Goal: Information Seeking & Learning: Learn about a topic

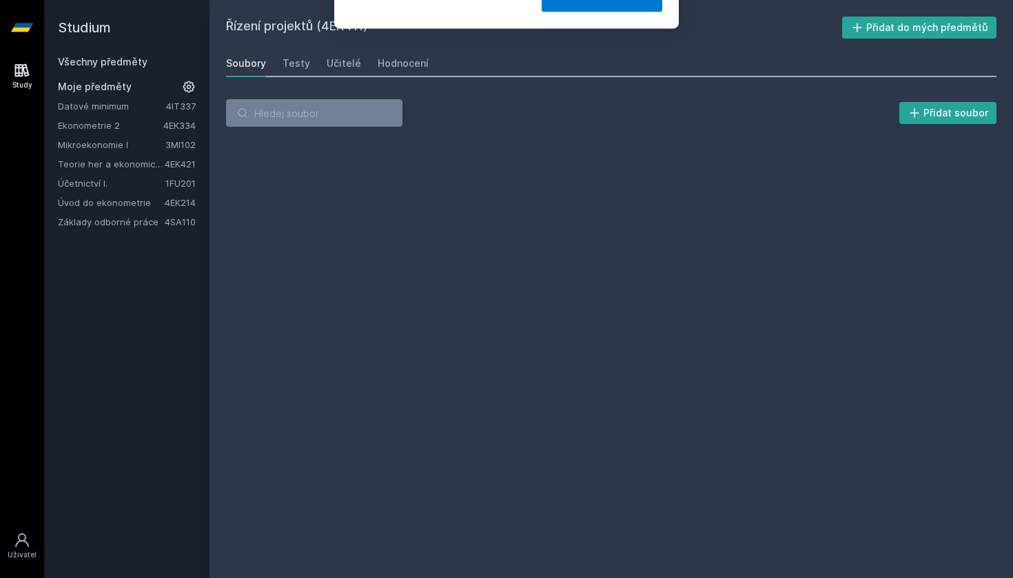
click at [121, 66] on div "[PERSON_NAME] dostávat tipy ohledně studia, nových testů, hodnocení učitelů a p…" at bounding box center [506, 61] width 1013 height 123
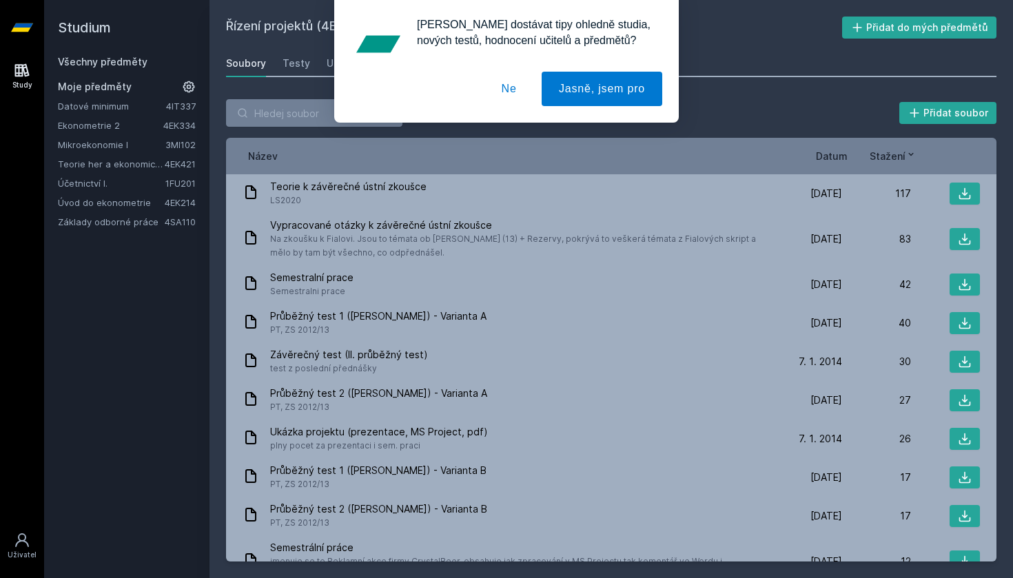
click at [510, 87] on button "Ne" at bounding box center [509, 89] width 50 height 34
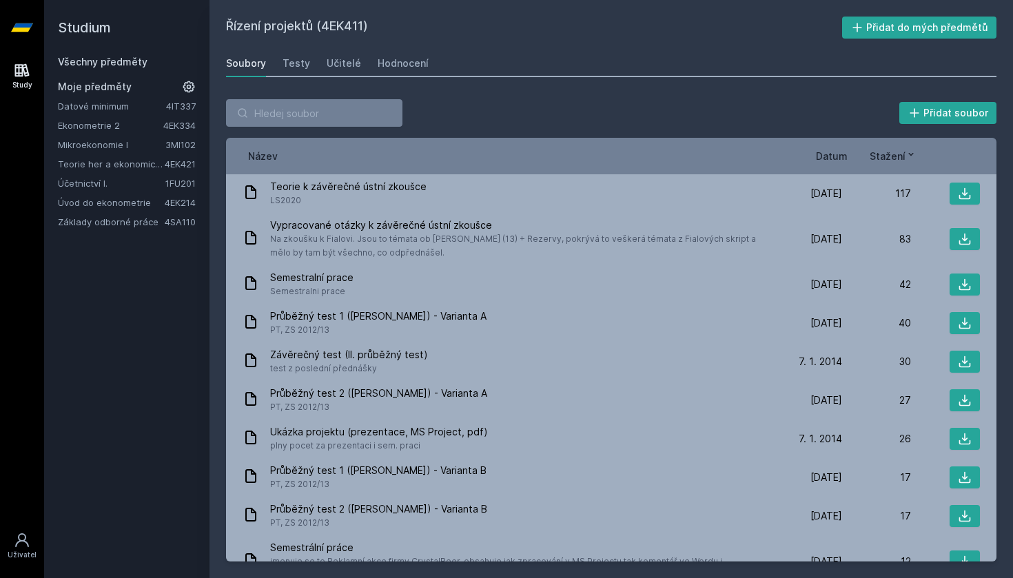
click at [129, 62] on link "Všechny předměty" at bounding box center [103, 62] width 90 height 12
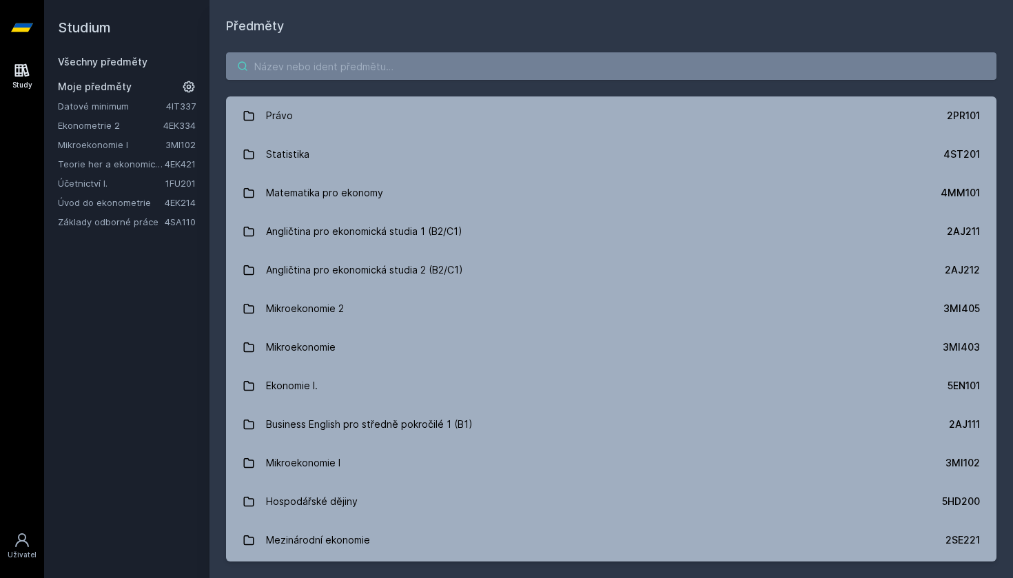
click at [411, 65] on input "search" at bounding box center [611, 66] width 770 height 28
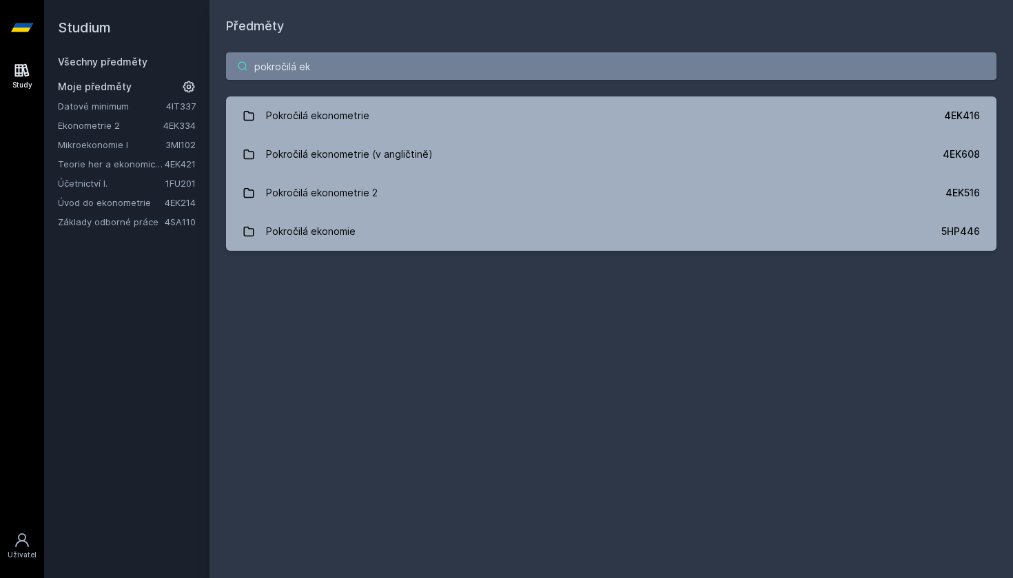
type input "pokročilá eko"
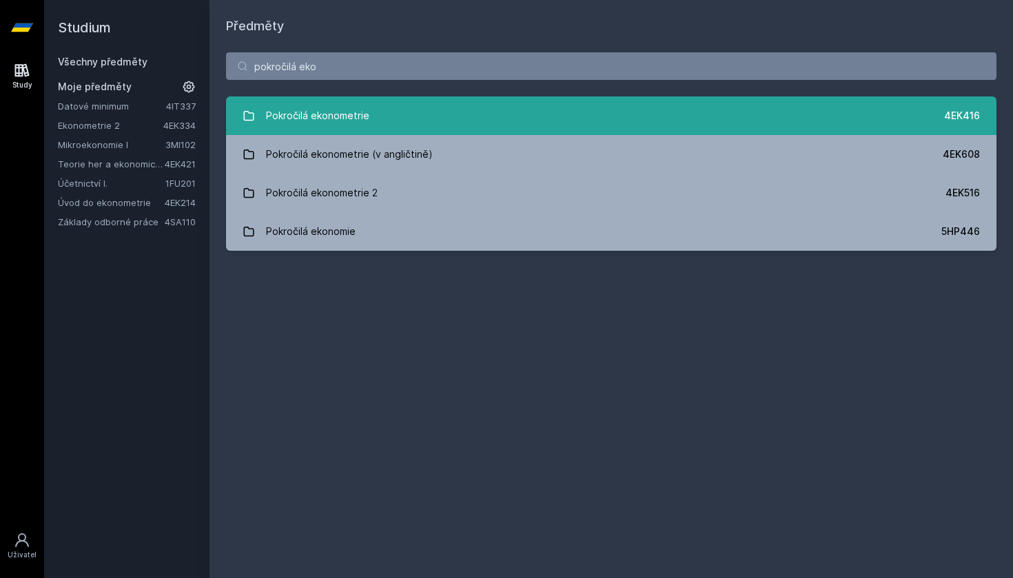
click at [435, 102] on link "Pokročilá ekonometrie 4EK416" at bounding box center [611, 115] width 770 height 39
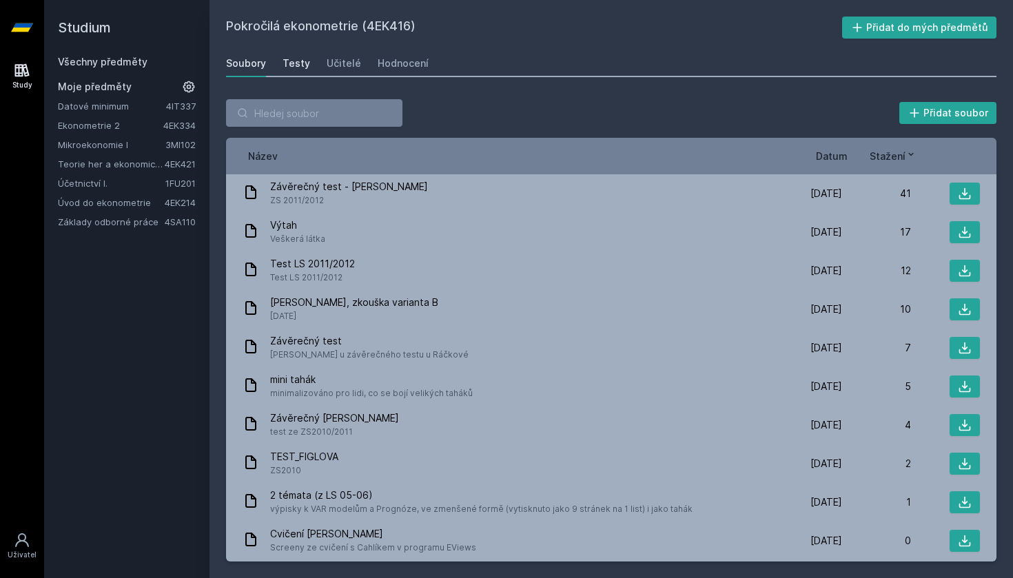
click at [296, 66] on div "Testy" at bounding box center [296, 63] width 28 height 14
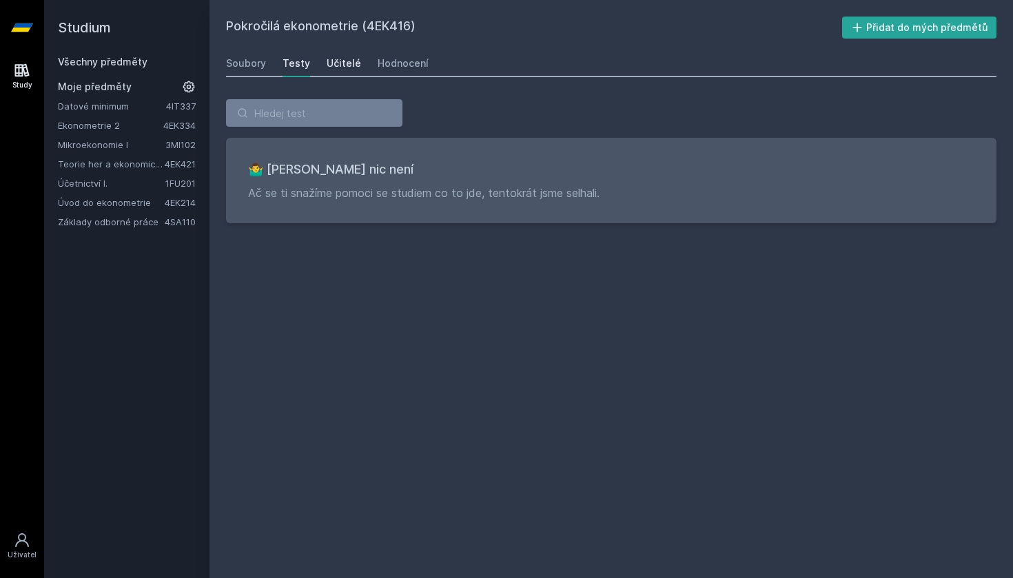
click at [351, 64] on div "Učitelé" at bounding box center [344, 63] width 34 height 14
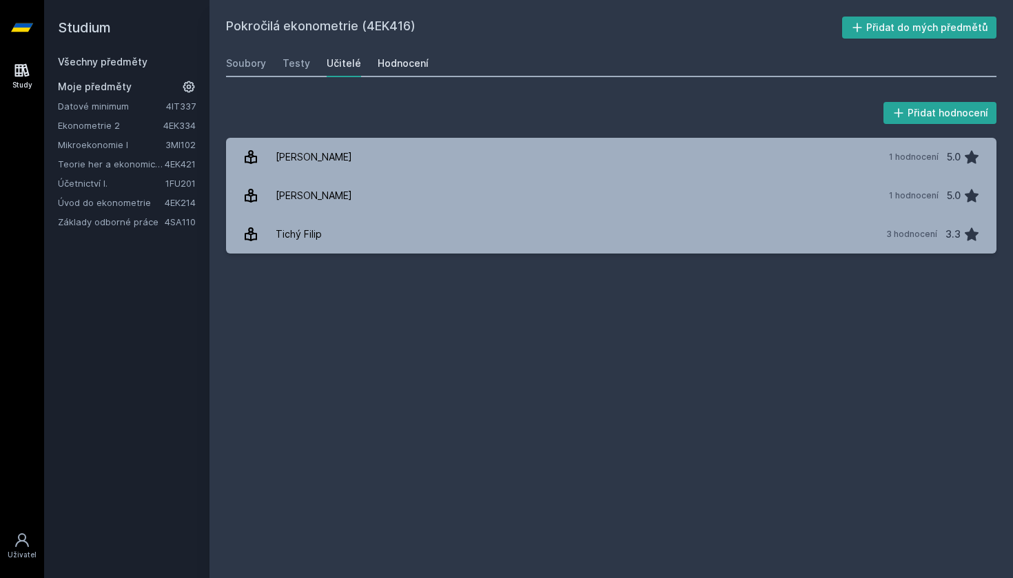
click at [417, 58] on div "Hodnocení" at bounding box center [403, 63] width 51 height 14
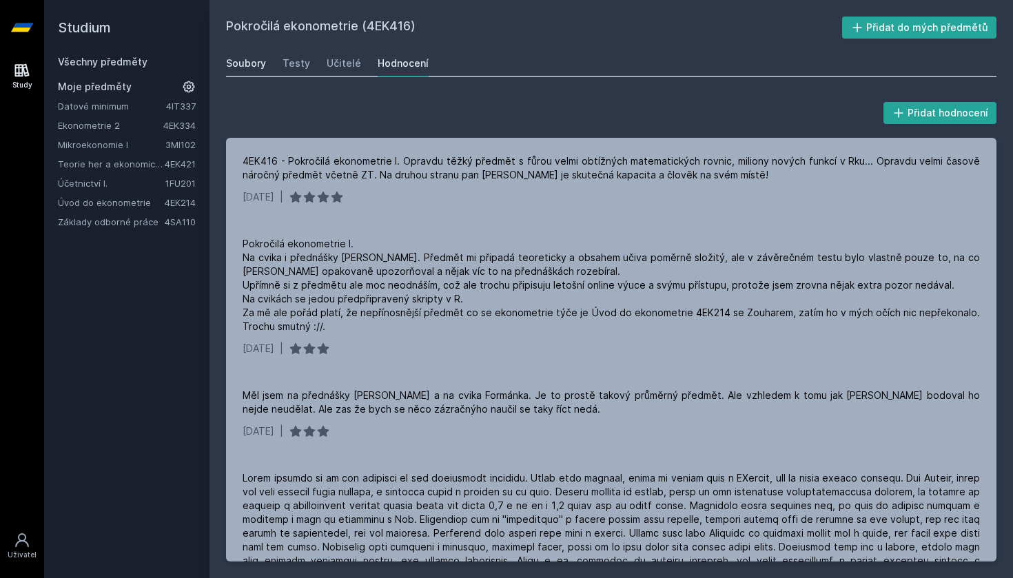
click at [256, 58] on div "Soubory" at bounding box center [246, 63] width 40 height 14
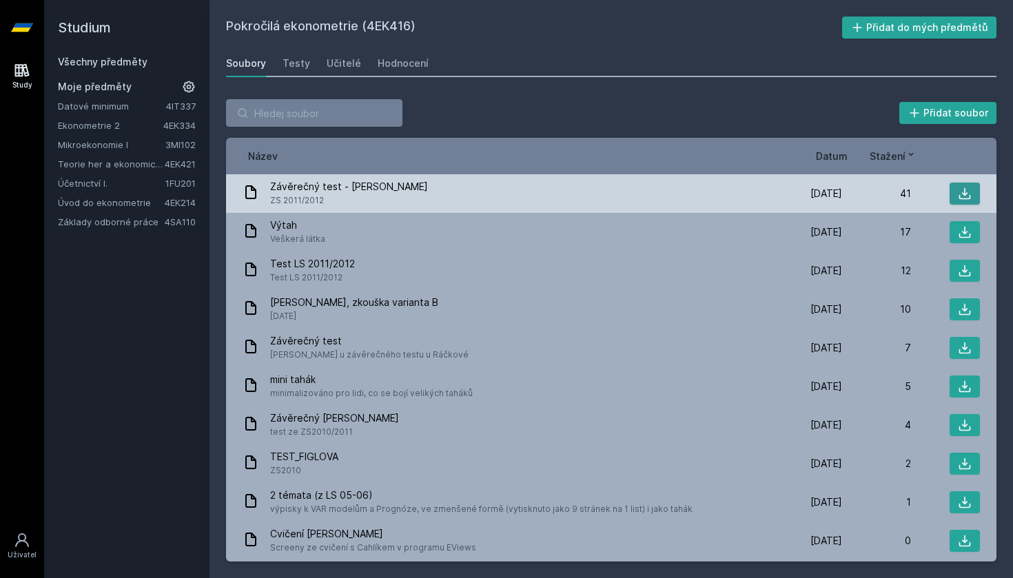
click at [958, 188] on icon at bounding box center [965, 194] width 14 height 14
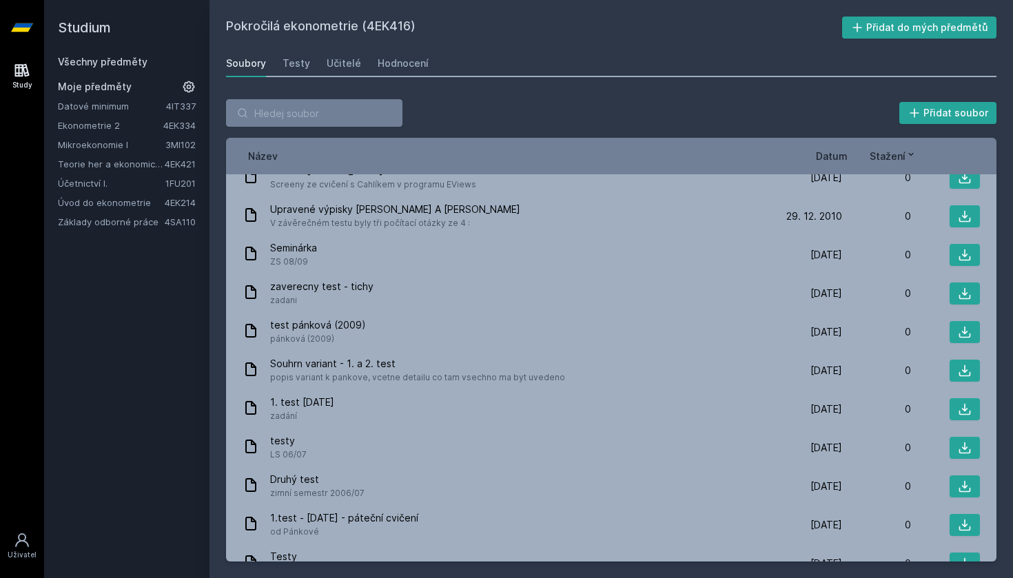
scroll to position [364, 0]
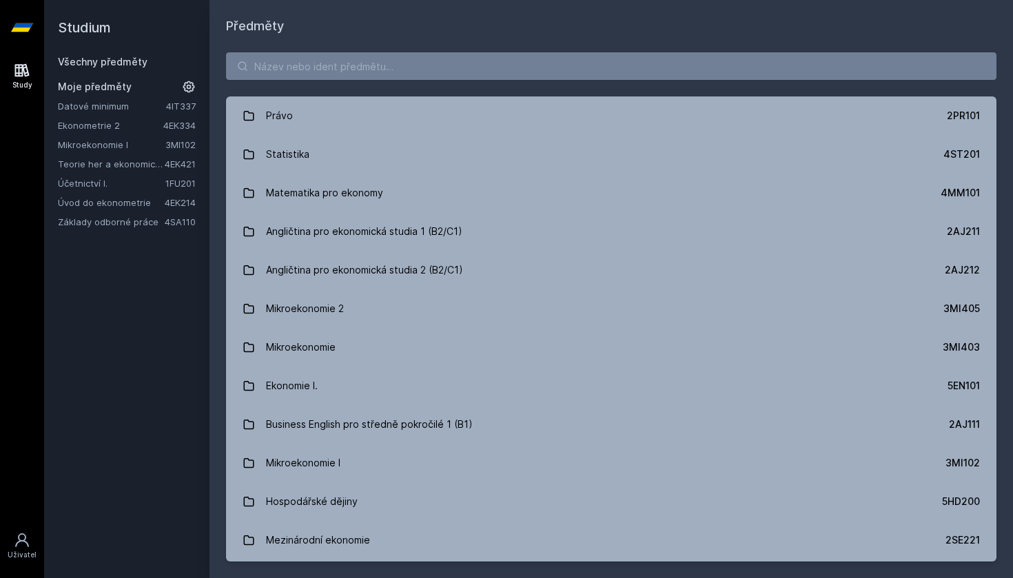
click at [163, 123] on link "4EK334" at bounding box center [179, 125] width 32 height 11
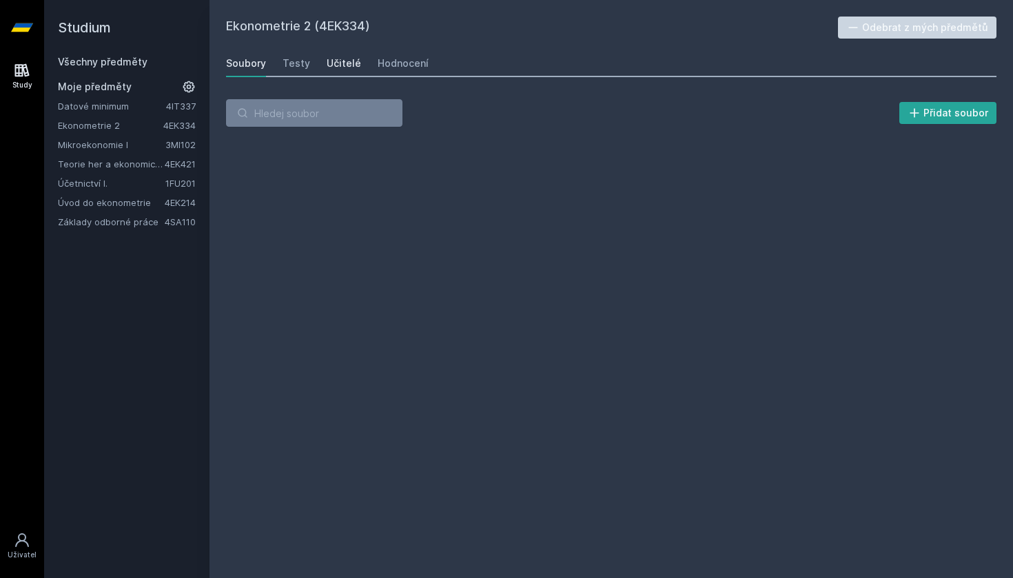
click at [339, 59] on div "Učitelé" at bounding box center [344, 63] width 34 height 14
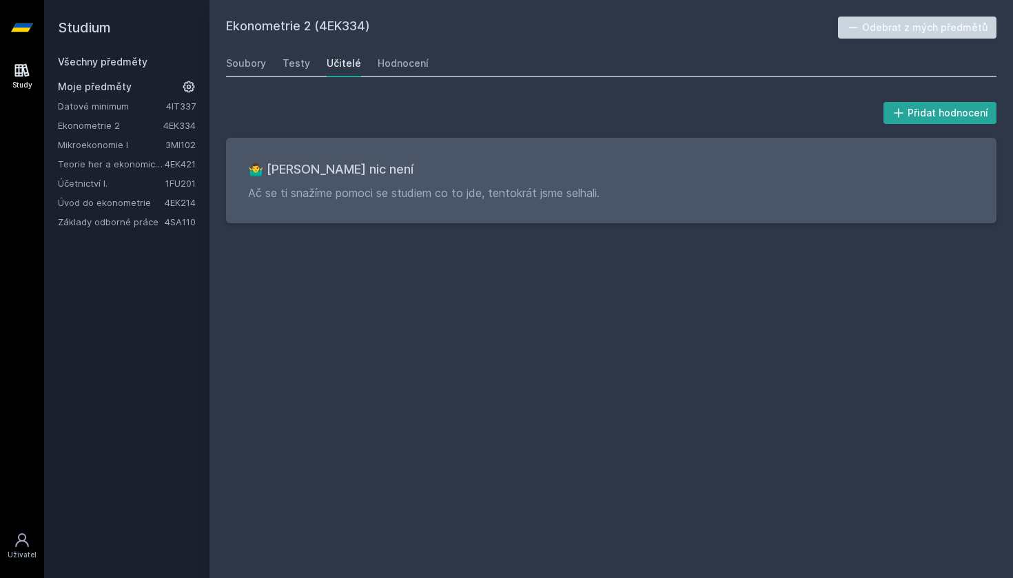
click at [118, 54] on h2 "Studium" at bounding box center [127, 27] width 138 height 55
click at [126, 63] on link "Všechny předměty" at bounding box center [103, 62] width 90 height 12
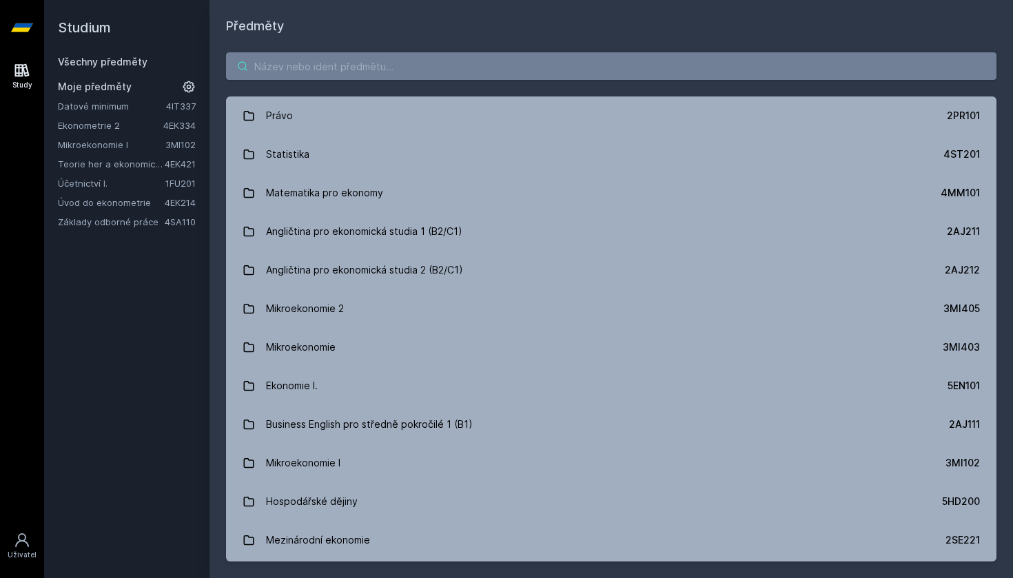
click at [293, 72] on input "search" at bounding box center [611, 66] width 770 height 28
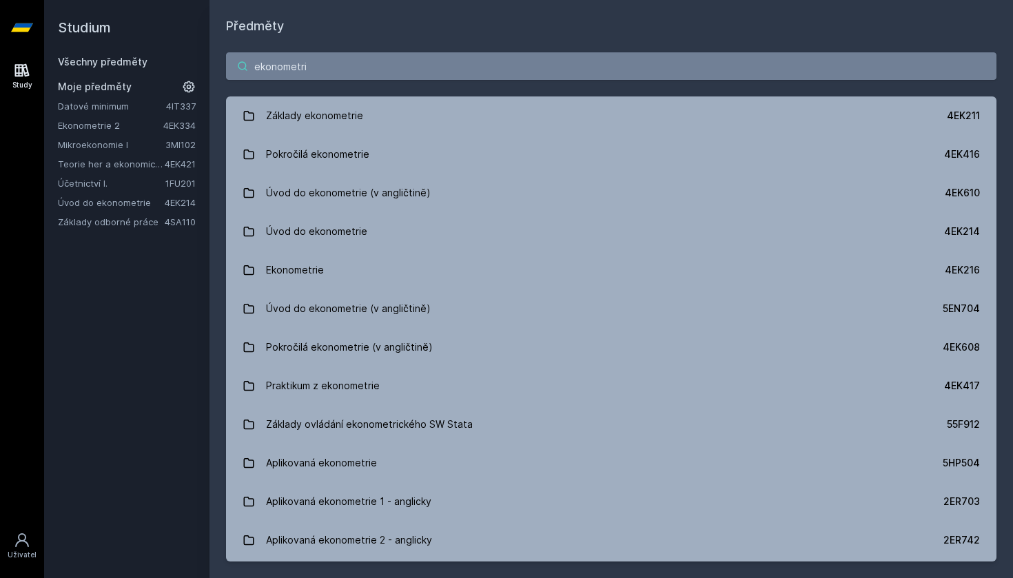
type input "ekonometrie"
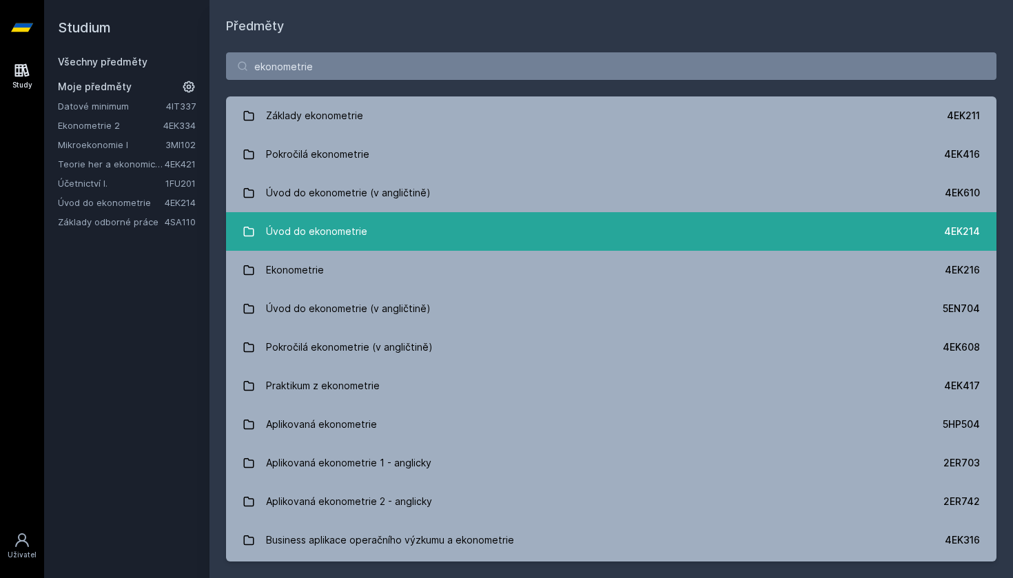
click at [327, 229] on div "Úvod do ekonometrie" at bounding box center [316, 232] width 101 height 28
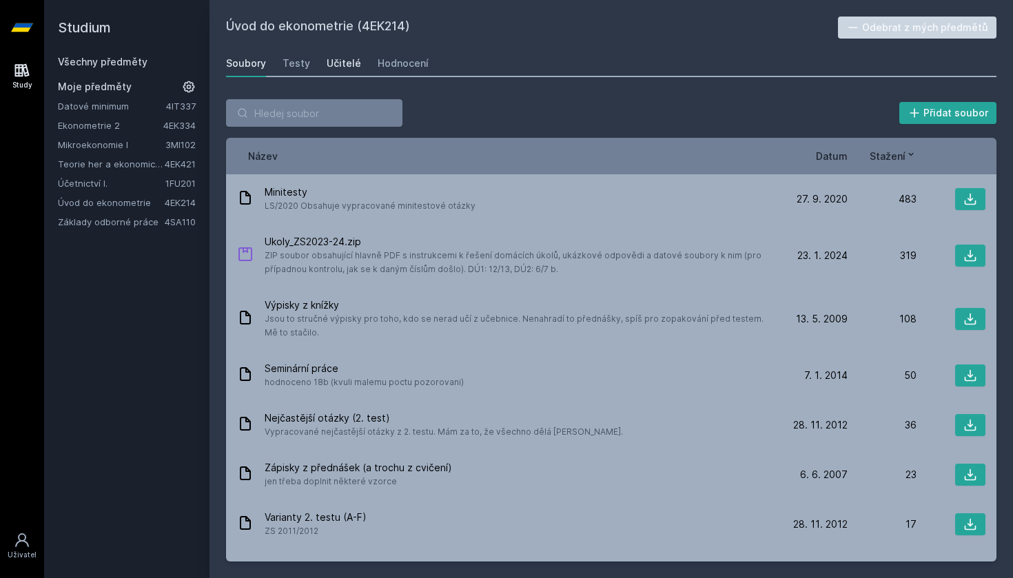
click at [342, 59] on div "Učitelé" at bounding box center [344, 63] width 34 height 14
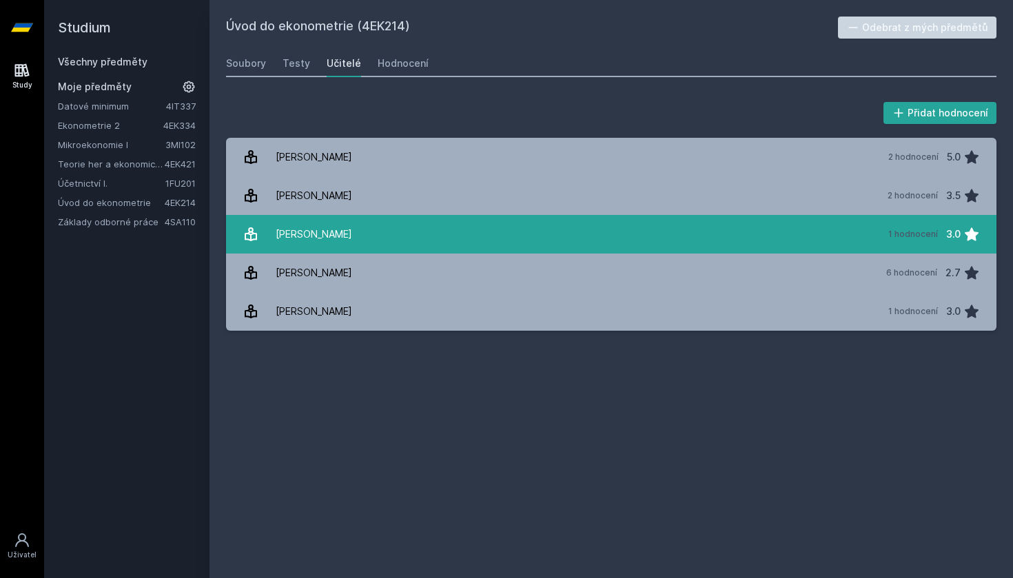
click at [324, 231] on div "Frýd Lukáš" at bounding box center [314, 234] width 76 height 28
